Goal: Information Seeking & Learning: Learn about a topic

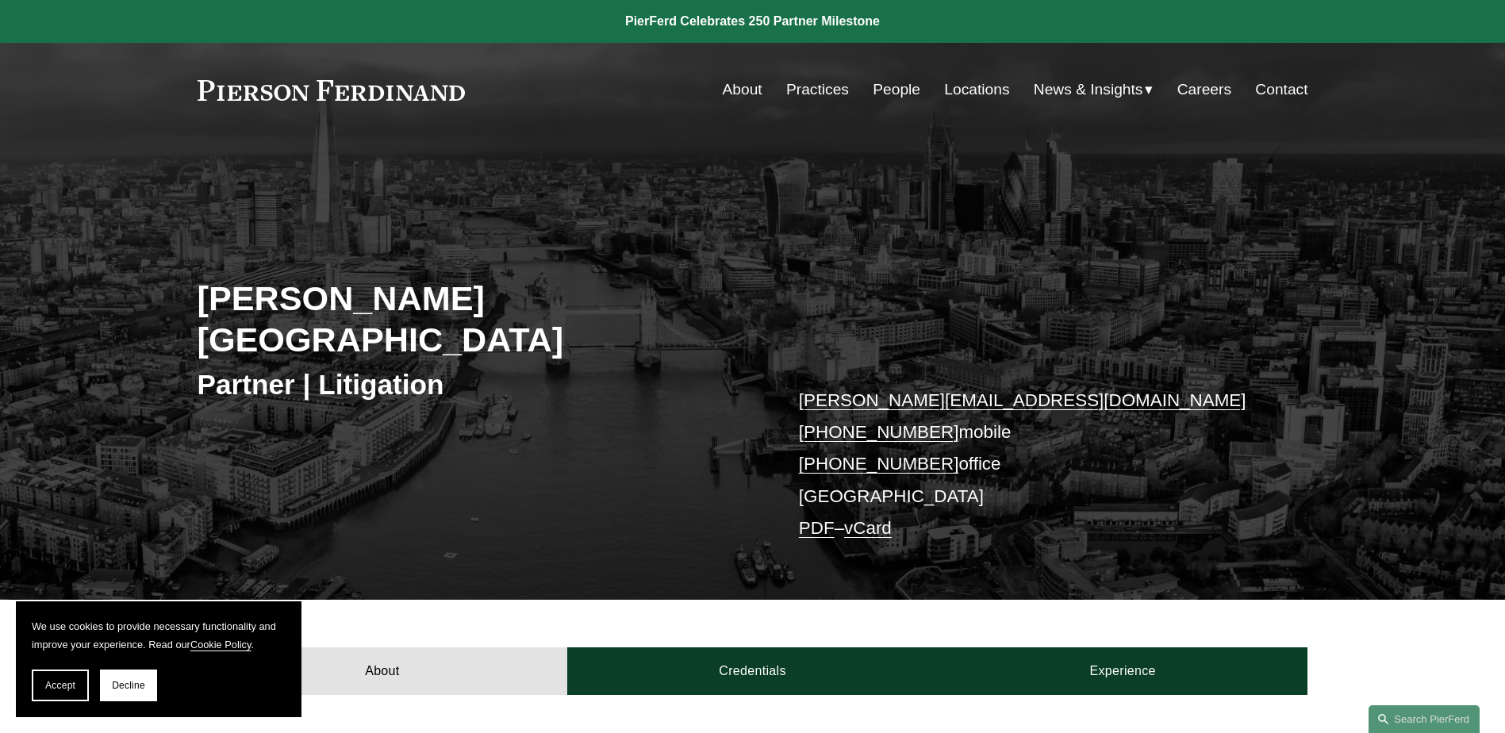
click at [733, 86] on link "About" at bounding box center [743, 90] width 40 height 30
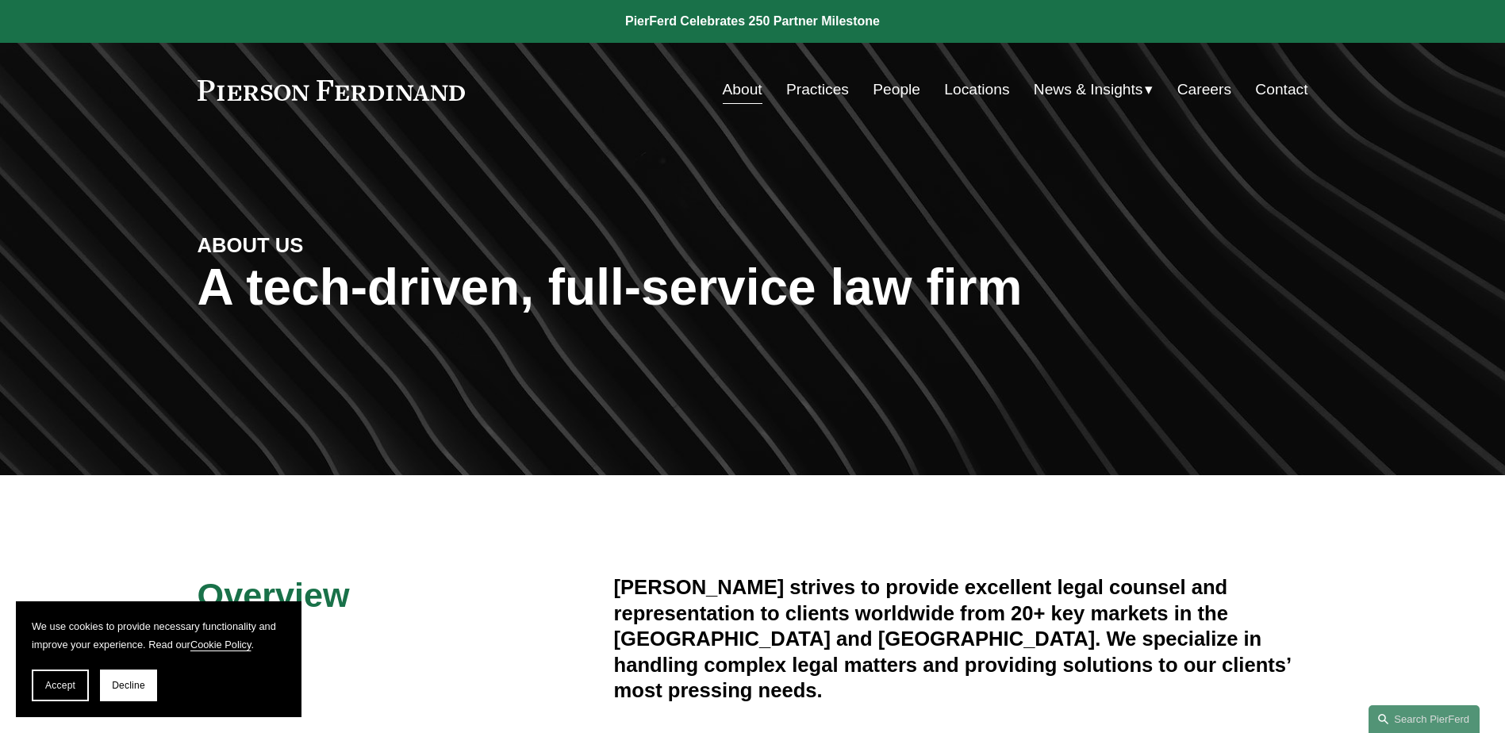
click at [893, 88] on link "People" at bounding box center [896, 90] width 48 height 30
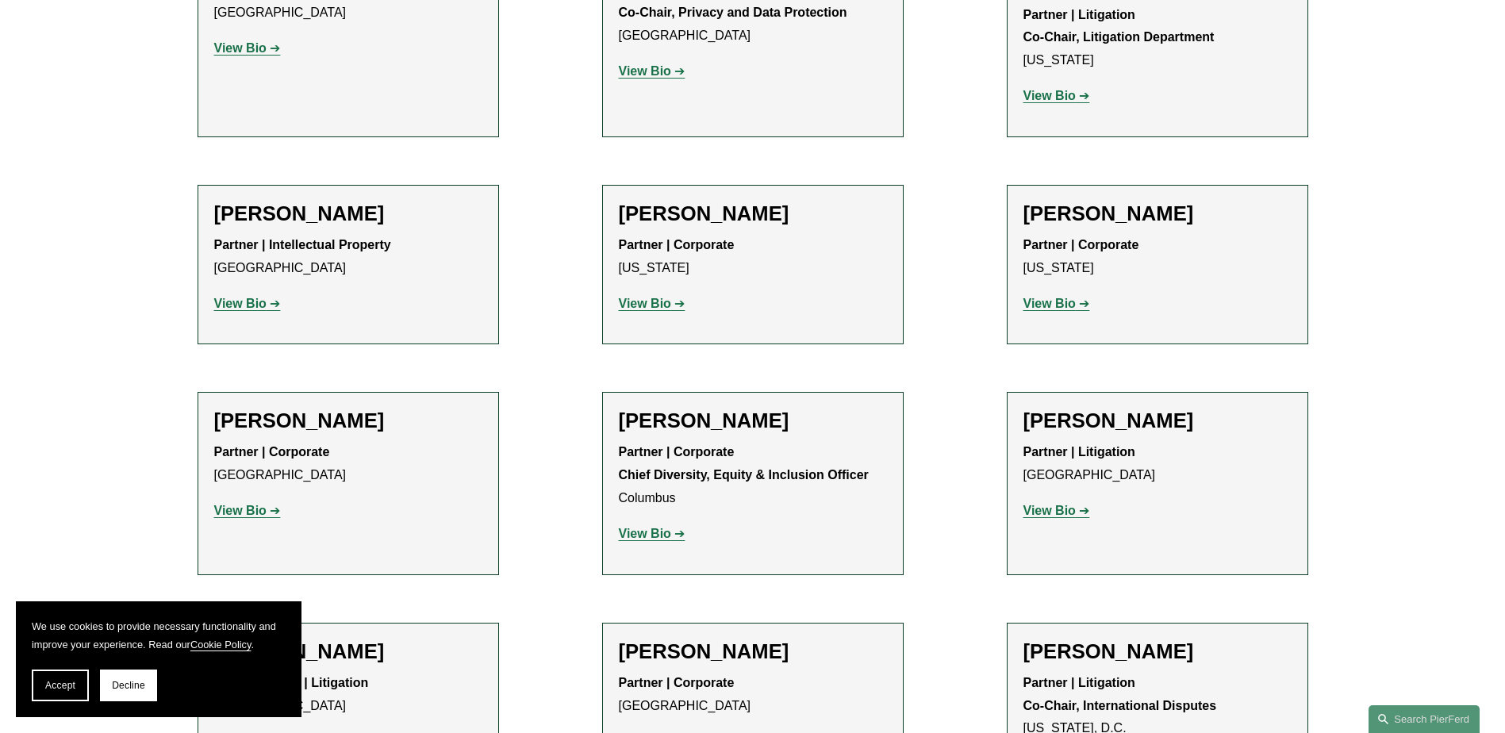
scroll to position [2379, 0]
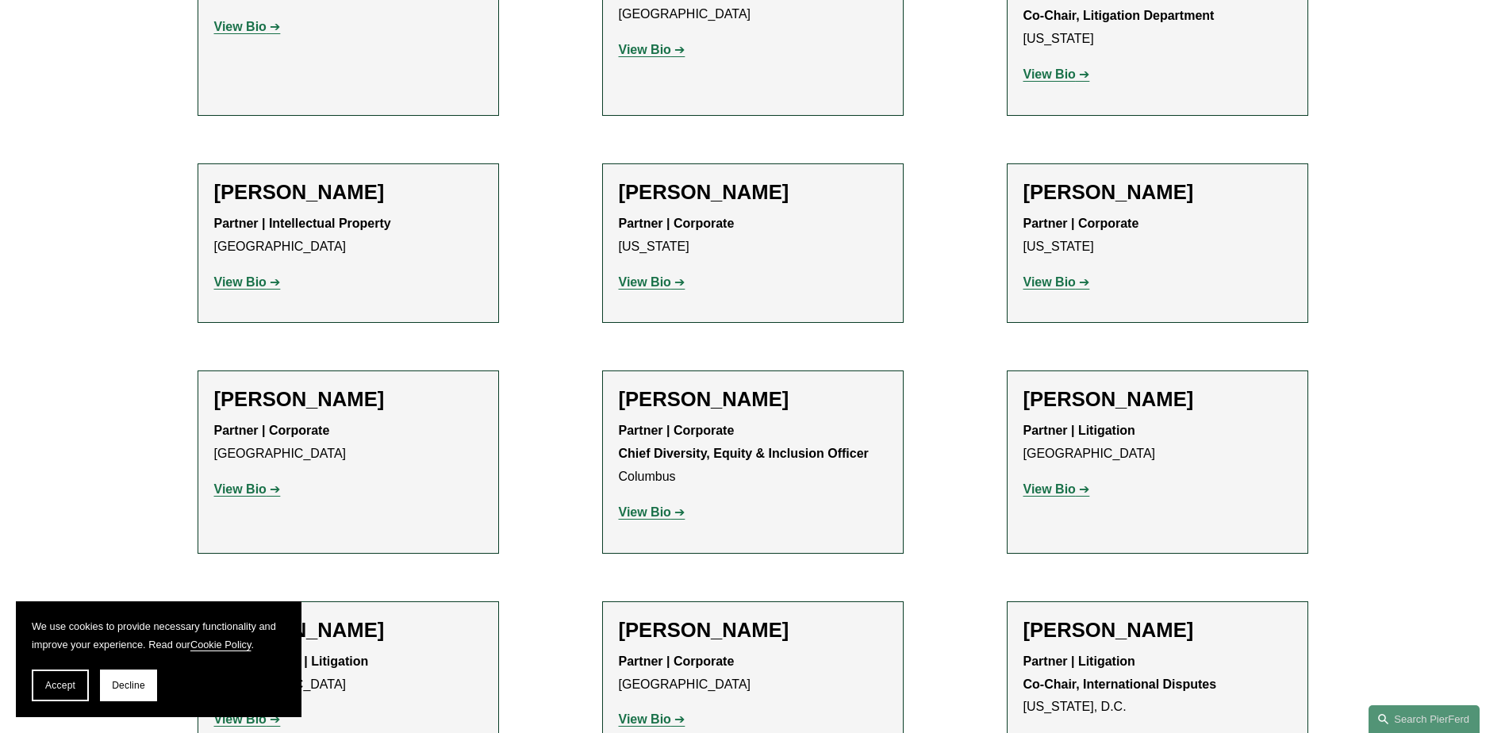
click at [1048, 482] on strong "View Bio" at bounding box center [1049, 488] width 52 height 13
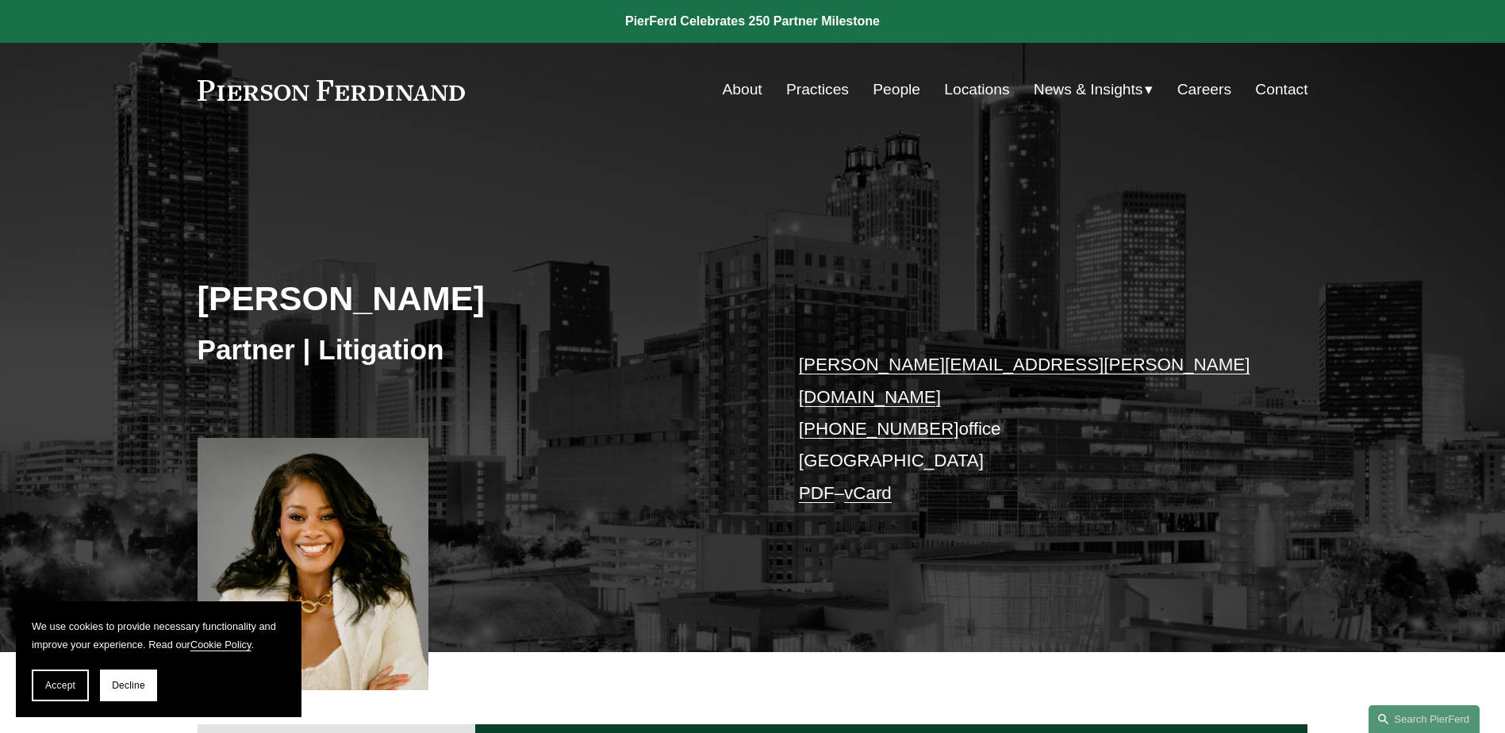
scroll to position [159, 0]
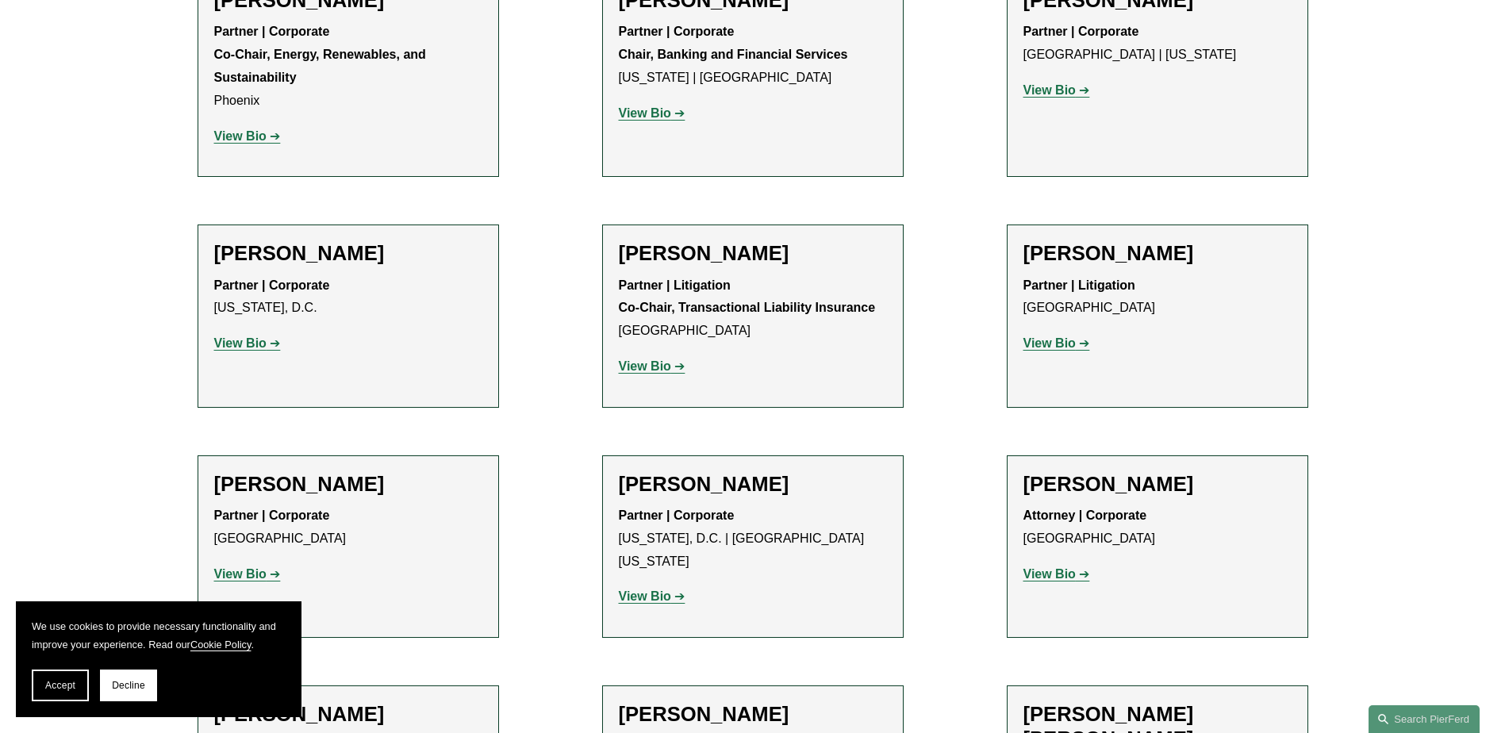
scroll to position [5560, 0]
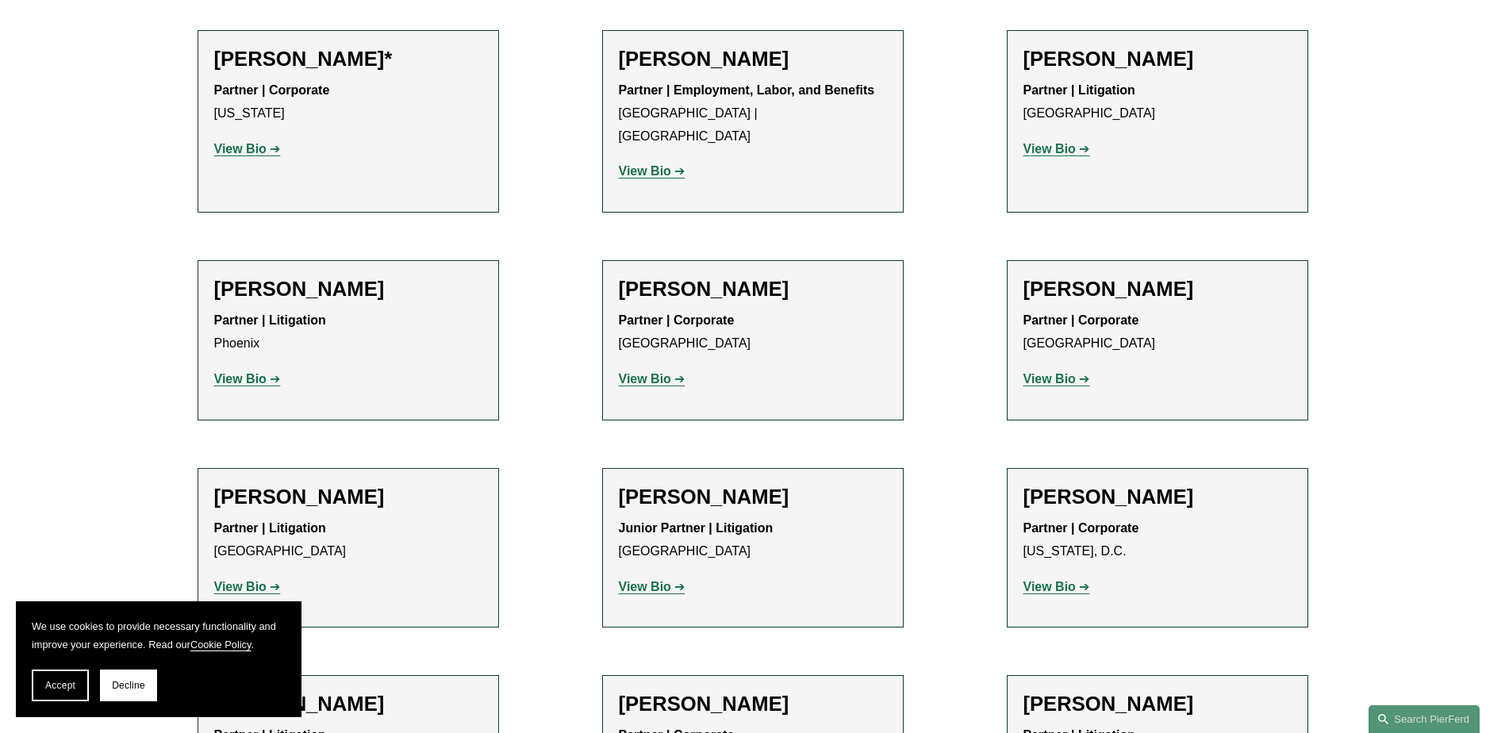
scroll to position [18725, 0]
